Goal: Navigation & Orientation: Find specific page/section

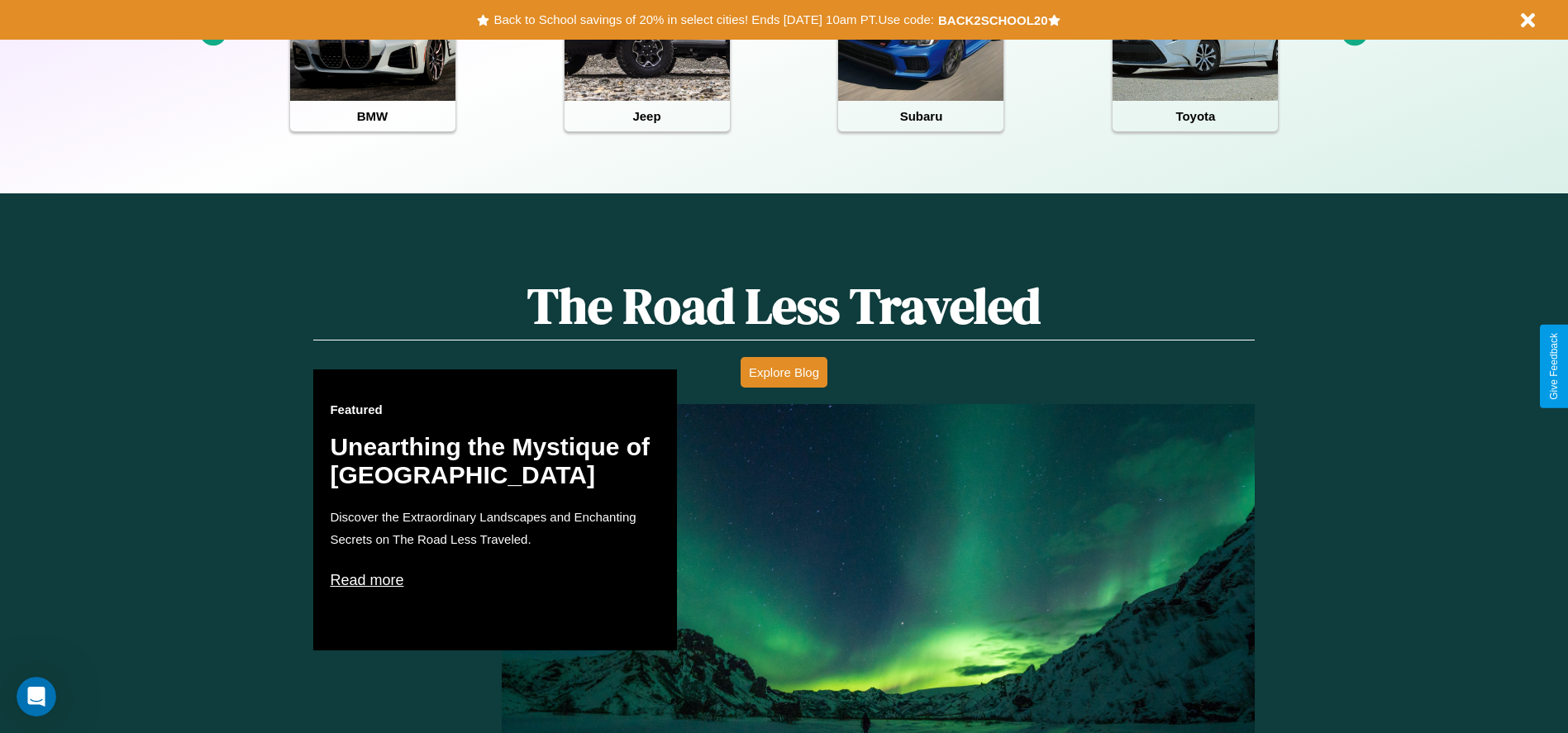
scroll to position [736, 0]
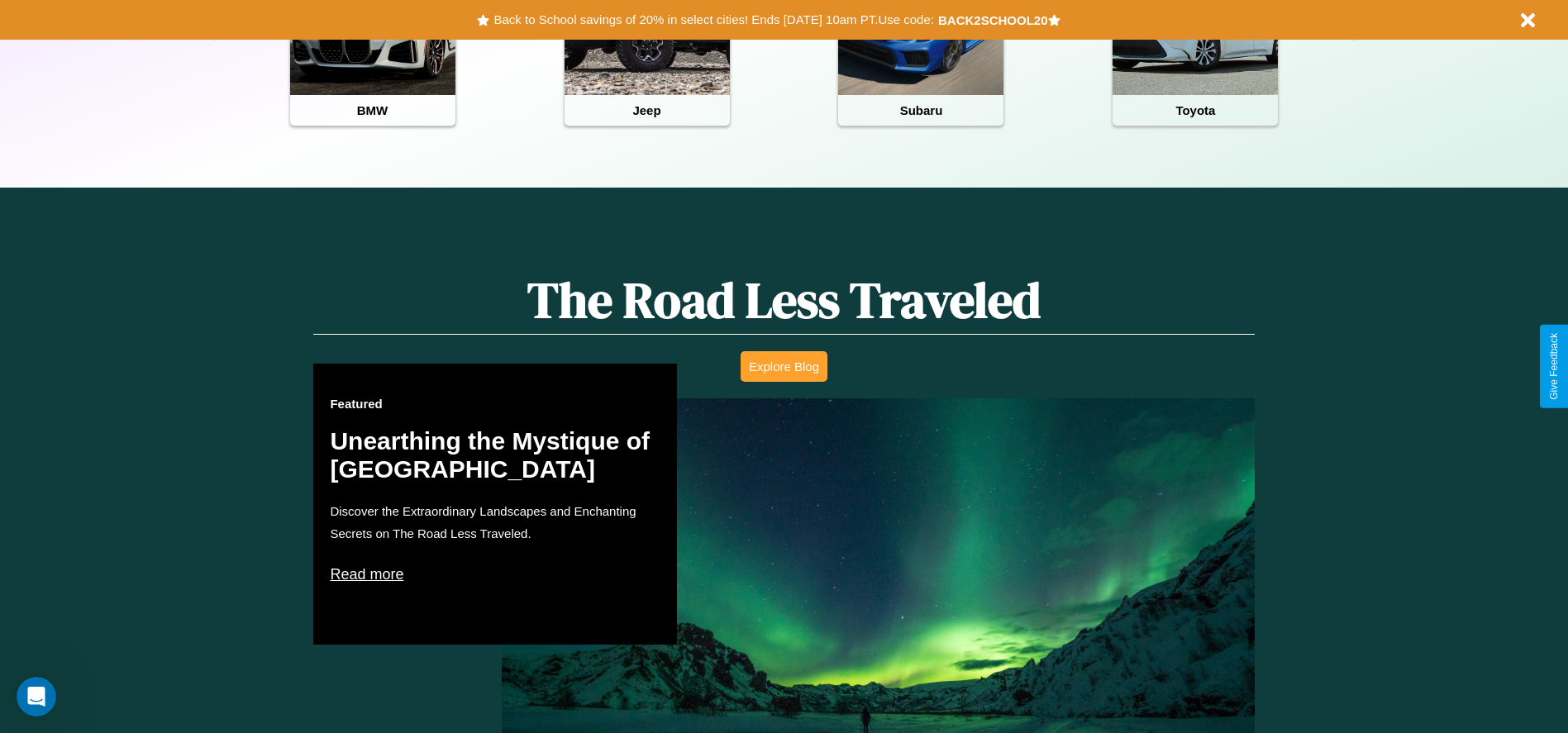
click at [784, 366] on button "Explore Blog" at bounding box center [784, 366] width 87 height 30
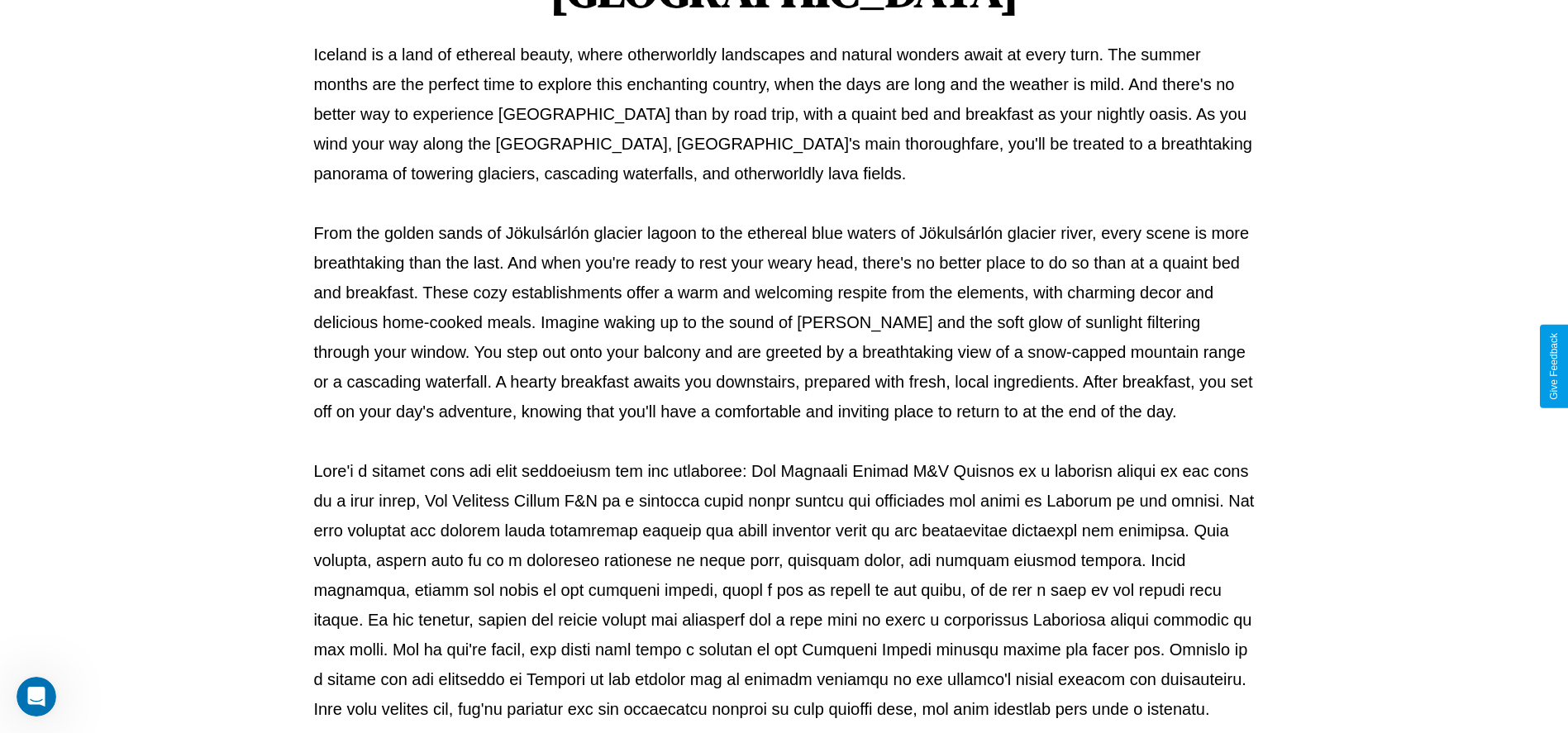
scroll to position [548, 0]
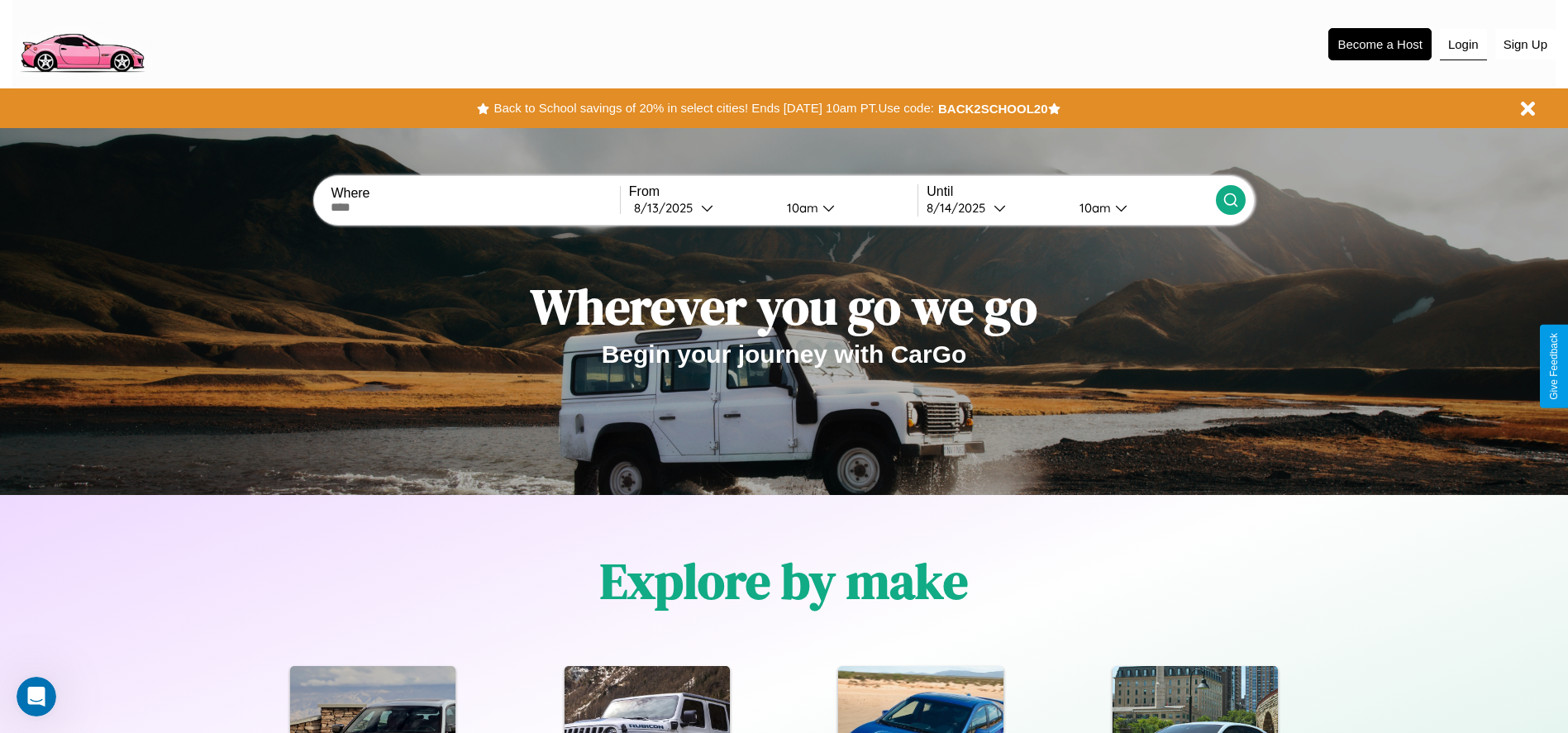
click at [1463, 44] on button "Login" at bounding box center [1463, 44] width 47 height 31
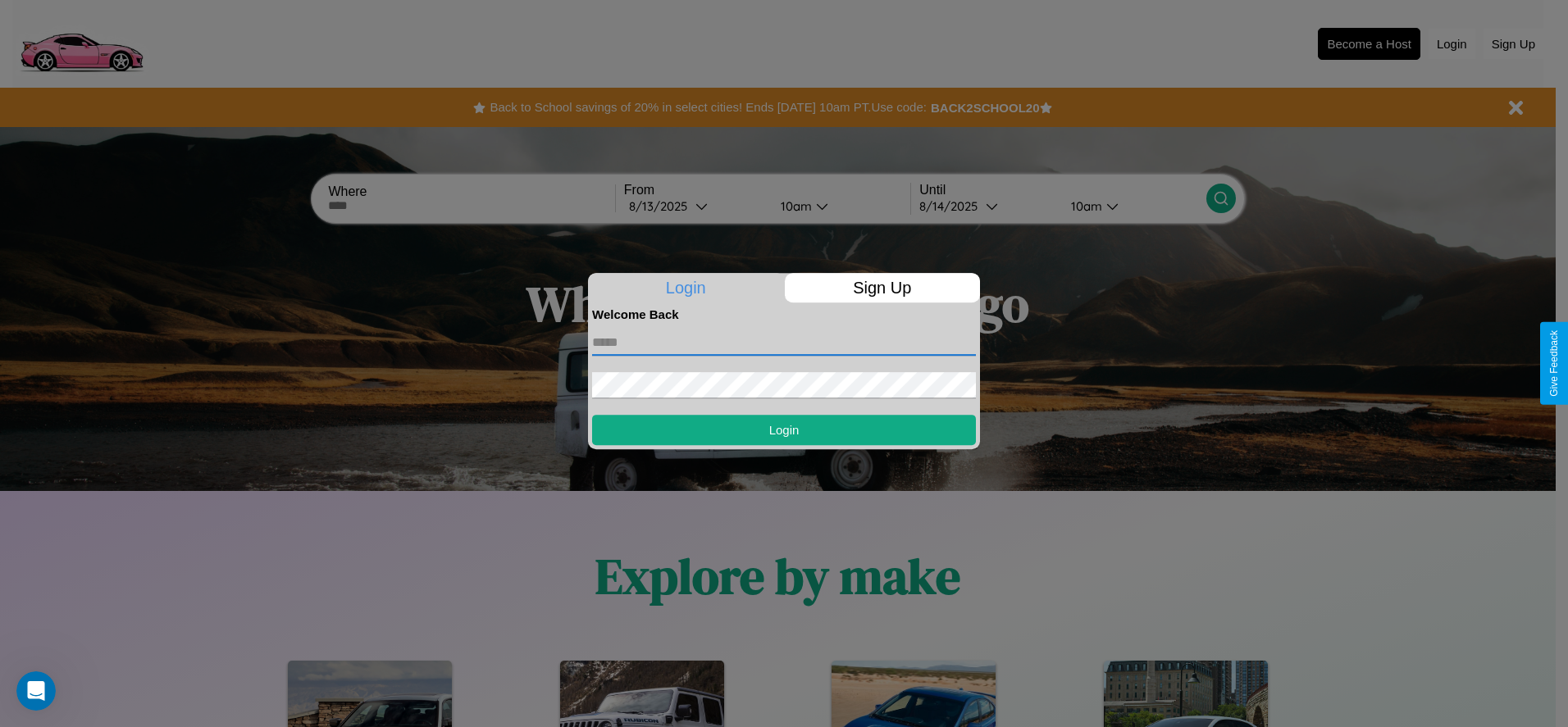
click at [784, 342] on input "text" at bounding box center [784, 343] width 384 height 26
type input "**********"
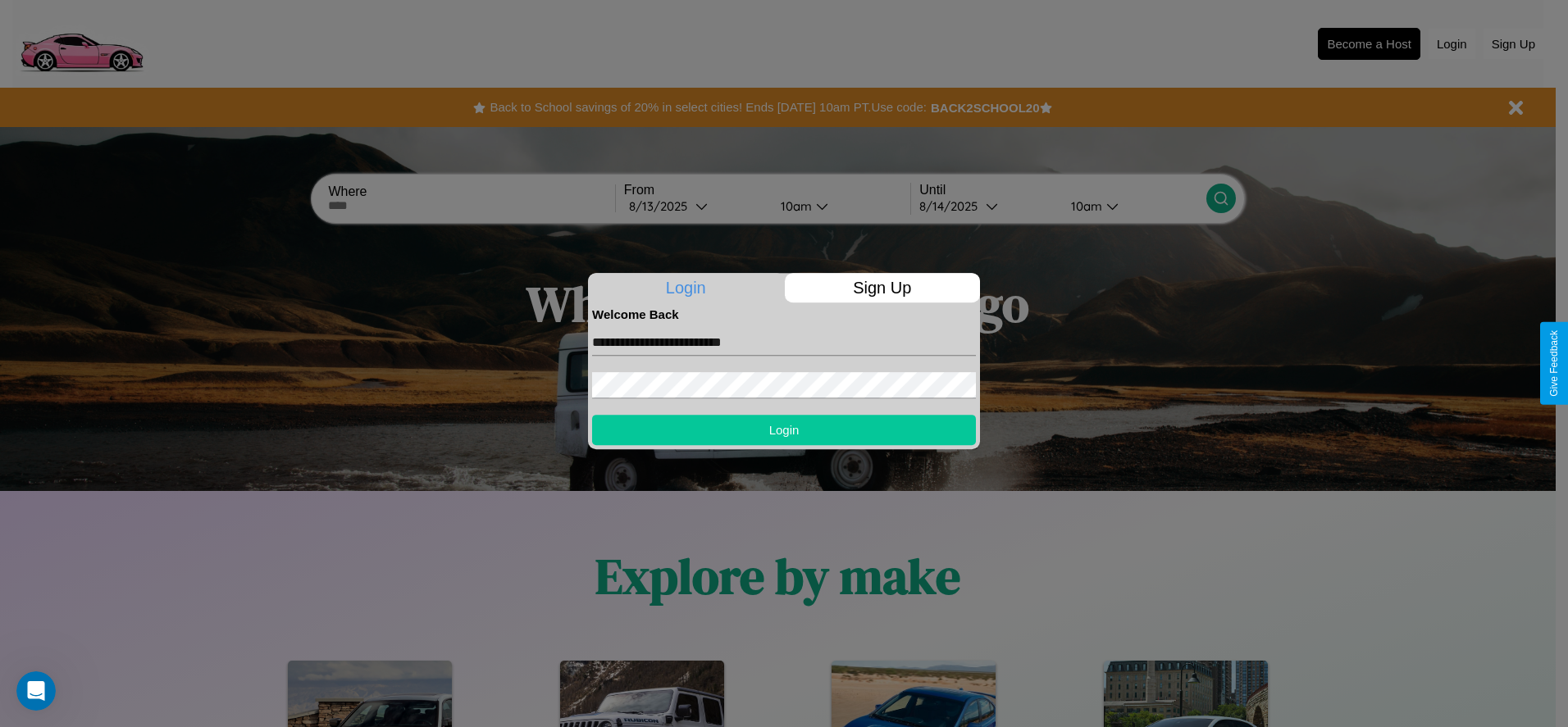
click at [784, 430] on button "Login" at bounding box center [784, 430] width 384 height 30
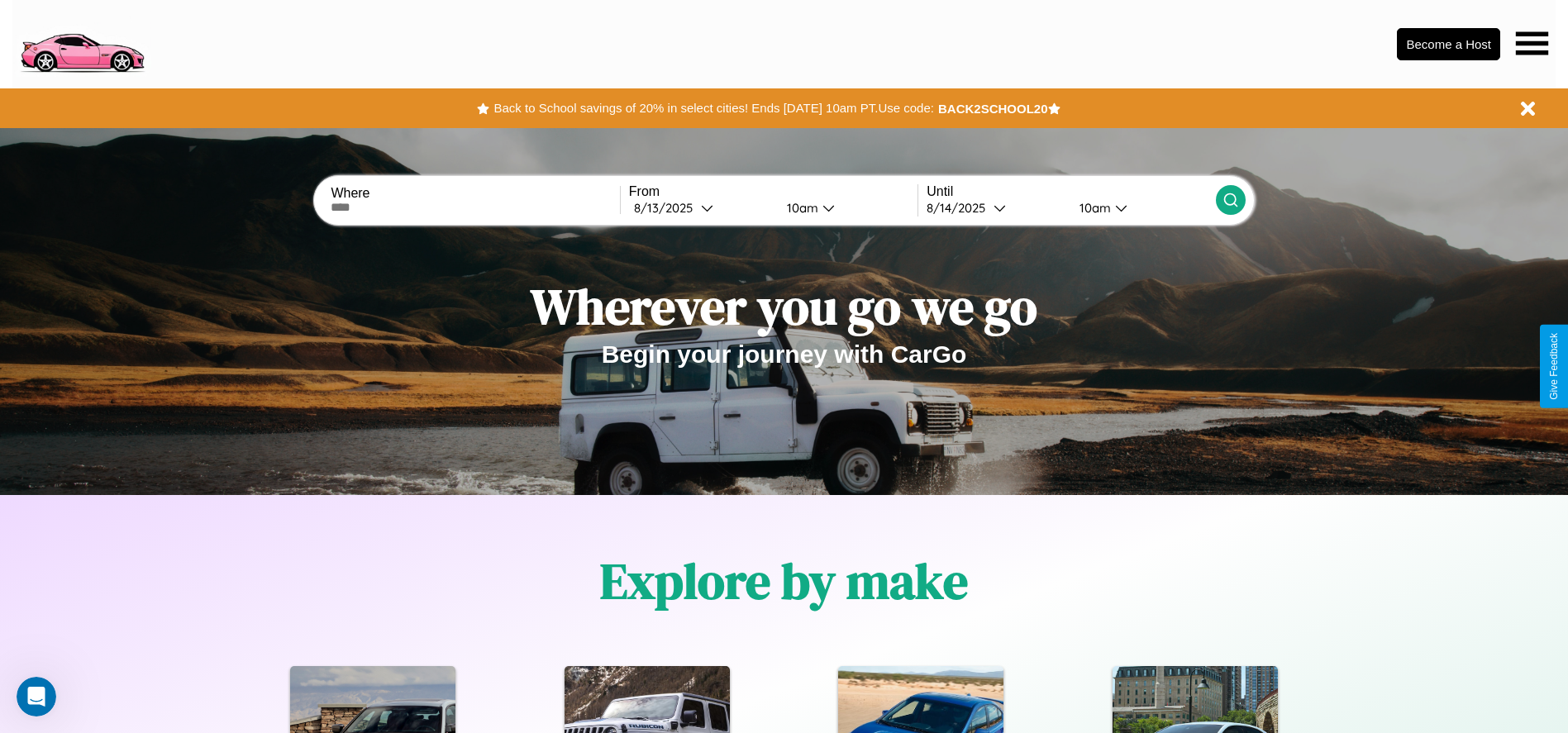
click at [1532, 43] on icon at bounding box center [1532, 42] width 32 height 23
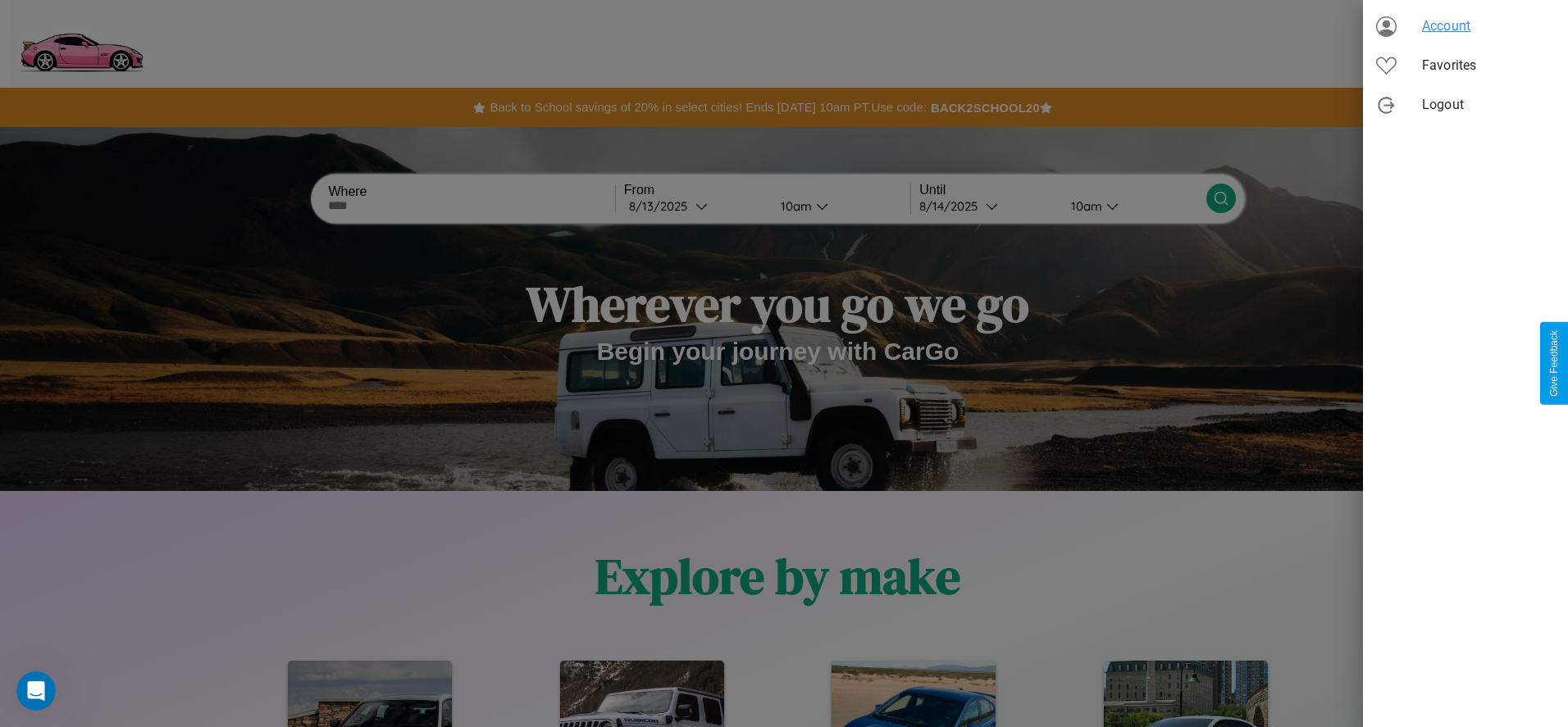
click at [1466, 26] on span "Account" at bounding box center [1488, 26] width 133 height 19
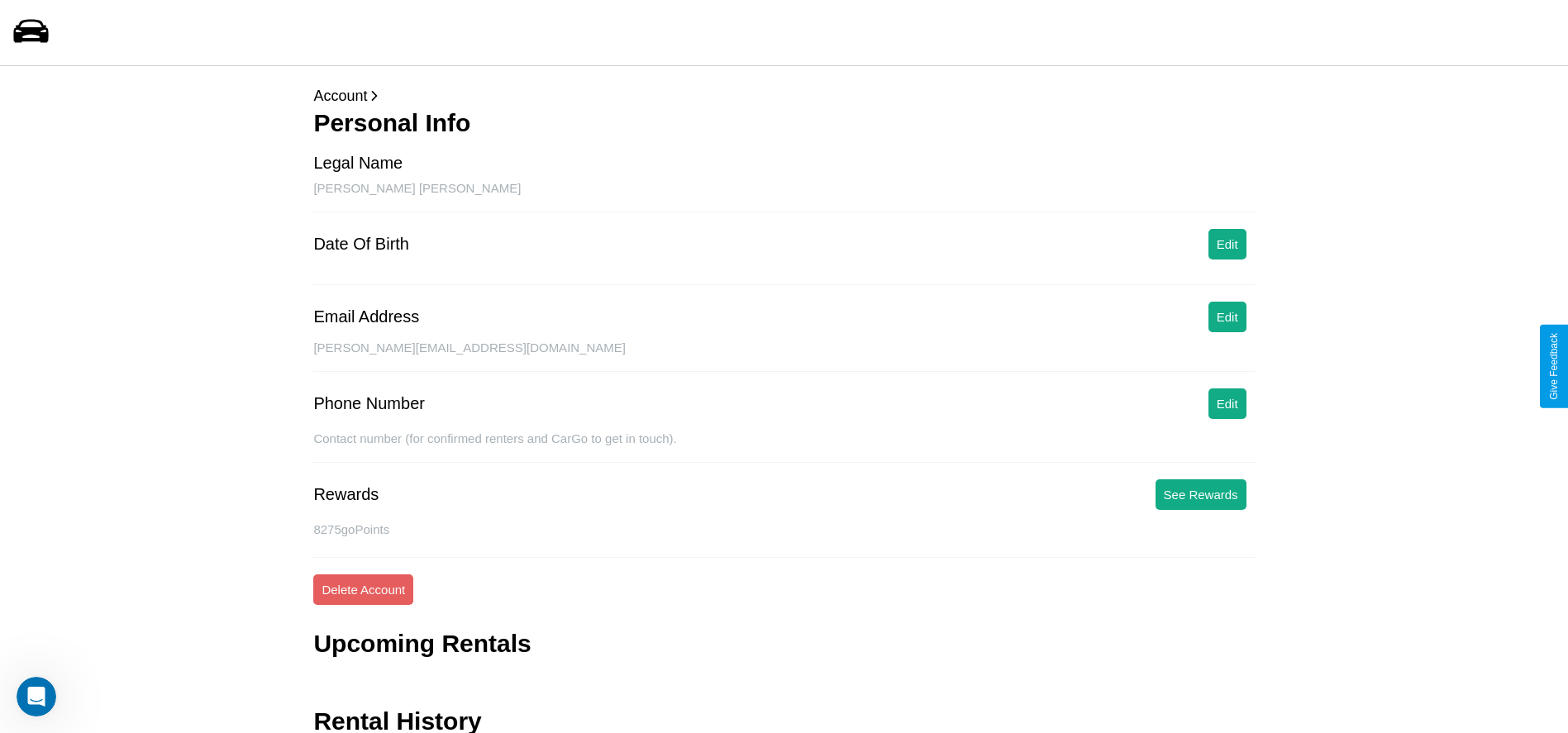
scroll to position [66, 0]
